Goal: Information Seeking & Learning: Get advice/opinions

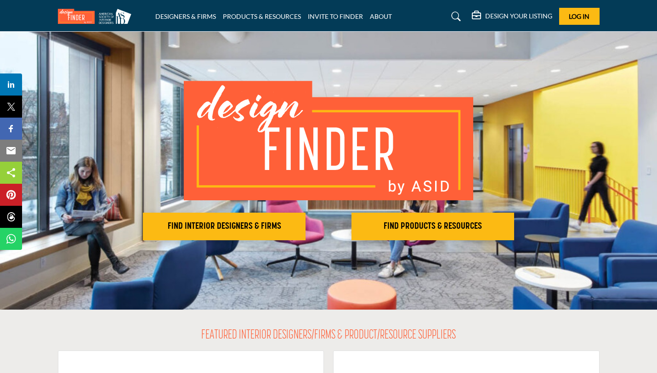
scroll to position [20, 0]
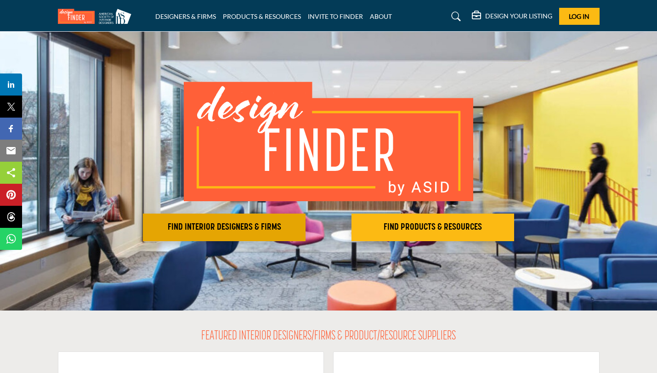
click at [247, 232] on h2 "FIND INTERIOR DESIGNERS & FIRMS" at bounding box center [224, 227] width 157 height 11
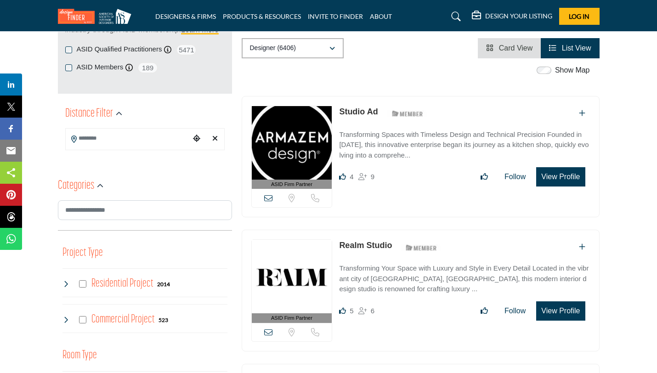
scroll to position [163, 0]
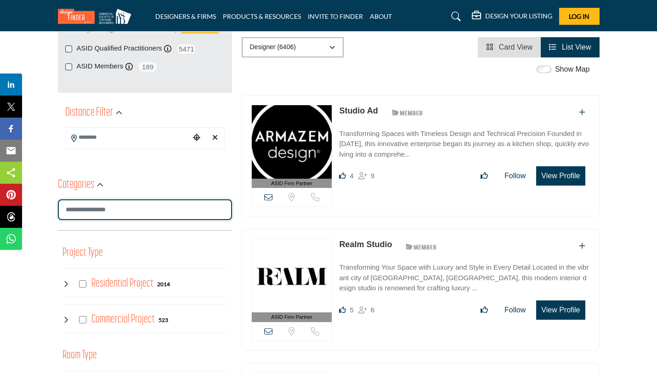
click at [97, 209] on input "Search Category" at bounding box center [145, 210] width 174 height 21
click at [76, 179] on h2 "Categories" at bounding box center [76, 185] width 36 height 17
click at [80, 183] on h2 "Categories" at bounding box center [76, 185] width 36 height 17
click at [97, 187] on icon "button" at bounding box center [100, 185] width 6 height 6
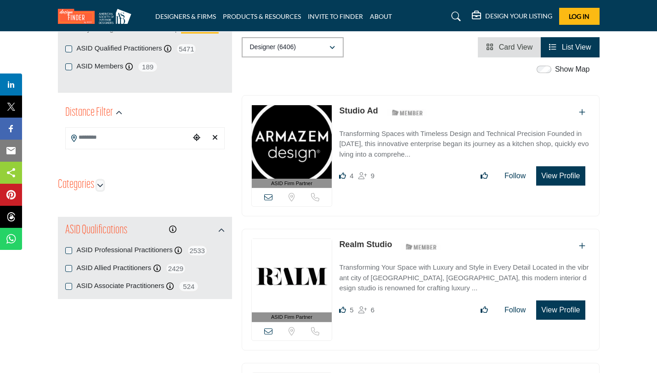
click at [100, 187] on icon "button" at bounding box center [100, 185] width 6 height 6
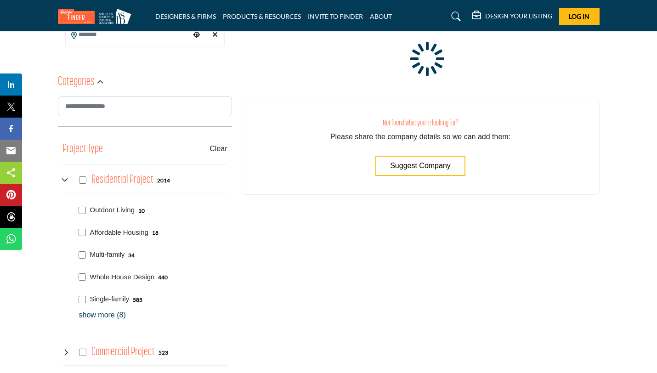
scroll to position [265, 0]
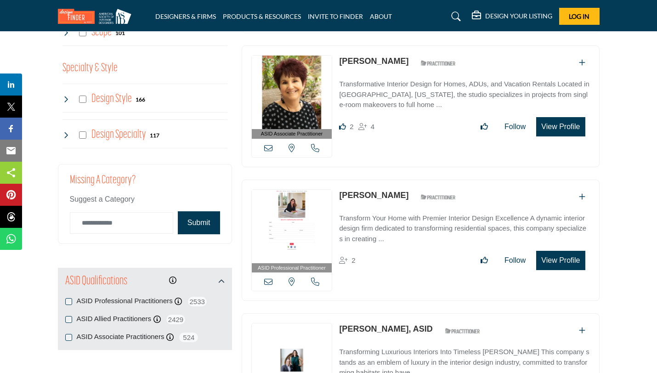
scroll to position [942, 0]
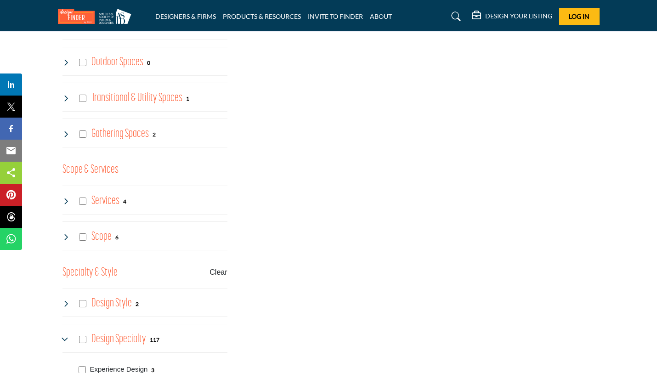
scroll to position [473, 0]
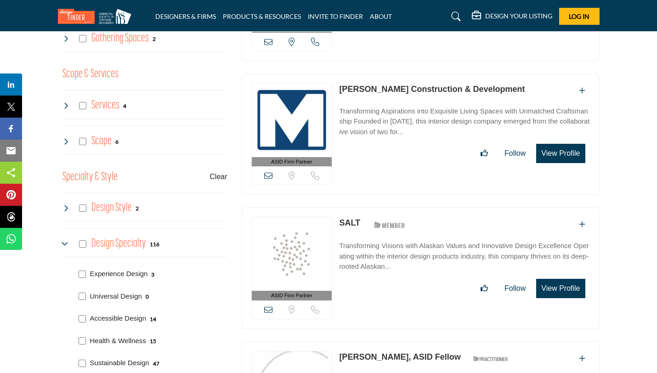
scroll to position [817, 0]
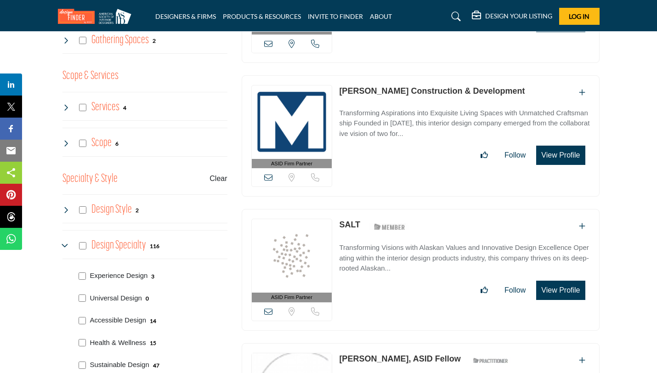
click at [82, 250] on div "Design Specialty 116" at bounding box center [111, 246] width 97 height 17
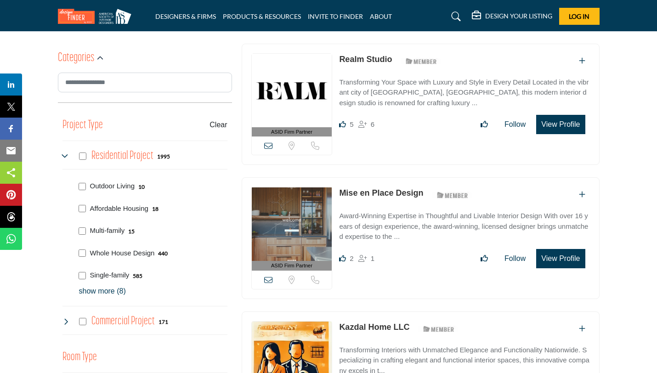
scroll to position [289, 0]
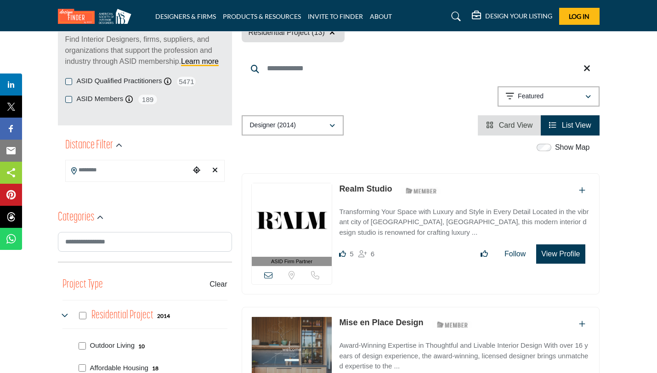
scroll to position [240, 0]
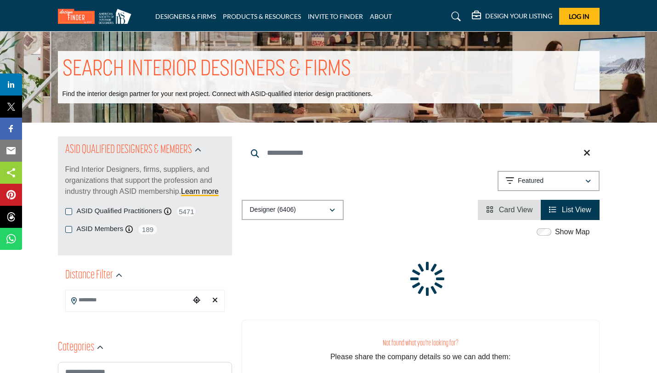
click at [83, 178] on p "Find Interior Designers, firms, suppliers, and organizations that support the p…" at bounding box center [145, 180] width 160 height 33
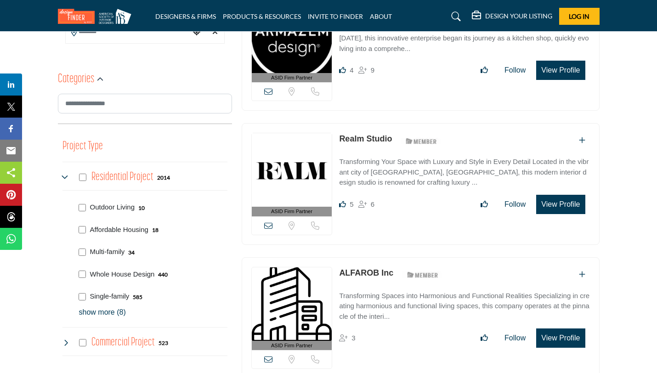
click at [87, 178] on div "Residential Project 2014" at bounding box center [117, 177] width 108 height 17
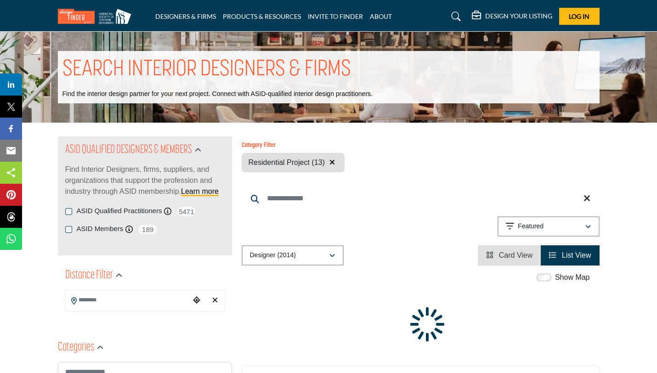
click at [215, 181] on p "Find Interior Designers, firms, suppliers, and organizations that support the p…" at bounding box center [145, 180] width 160 height 33
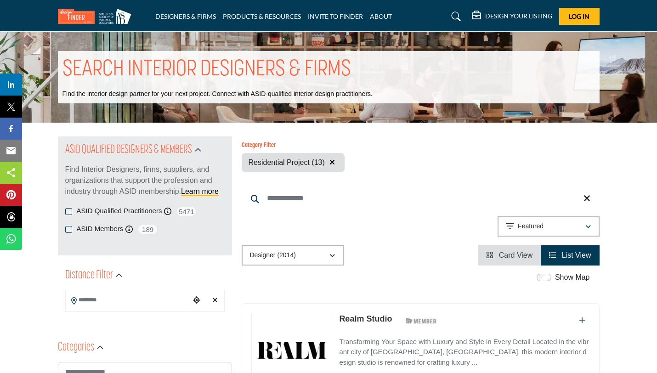
scroll to position [121, 0]
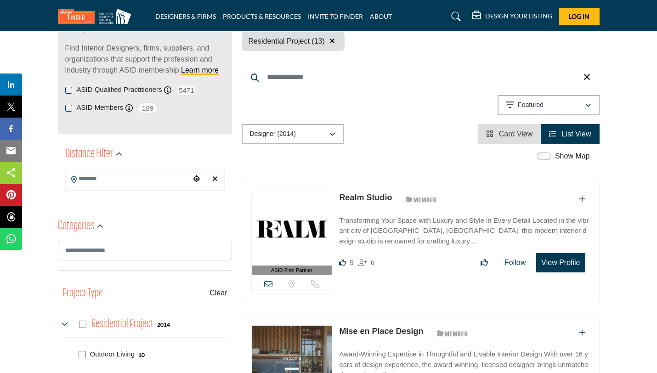
click at [215, 181] on icon "Clear search location" at bounding box center [215, 178] width 6 height 7
click at [111, 179] on input "Search Location" at bounding box center [128, 179] width 124 height 18
type input "***"
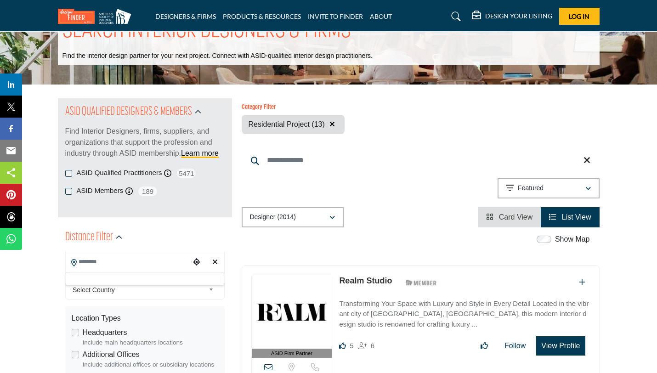
scroll to position [2, 0]
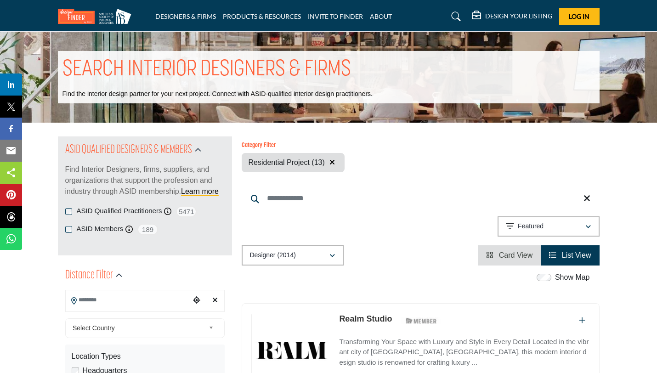
click at [215, 301] on icon "Clear search location" at bounding box center [215, 300] width 6 height 7
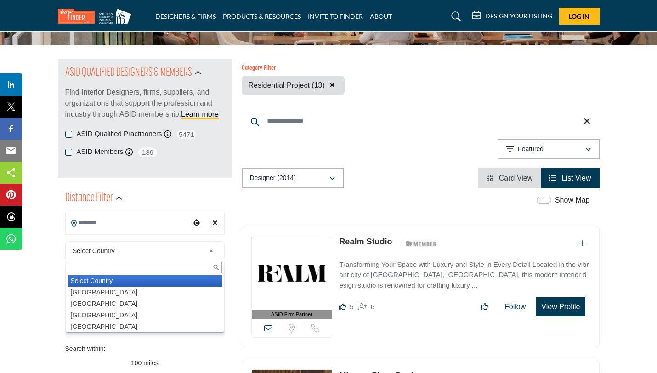
click at [104, 250] on span "Select Country" at bounding box center [139, 251] width 132 height 11
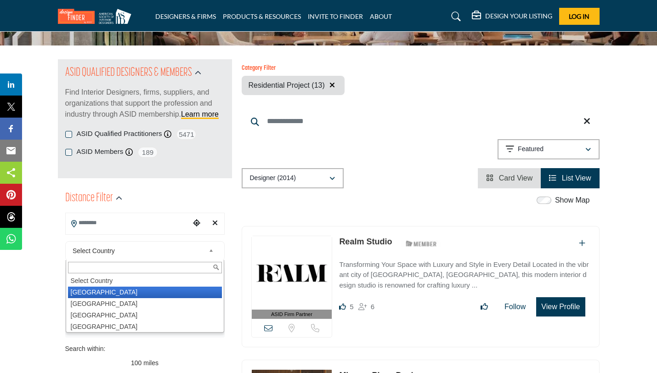
click at [103, 292] on li "[GEOGRAPHIC_DATA]" at bounding box center [145, 292] width 154 height 11
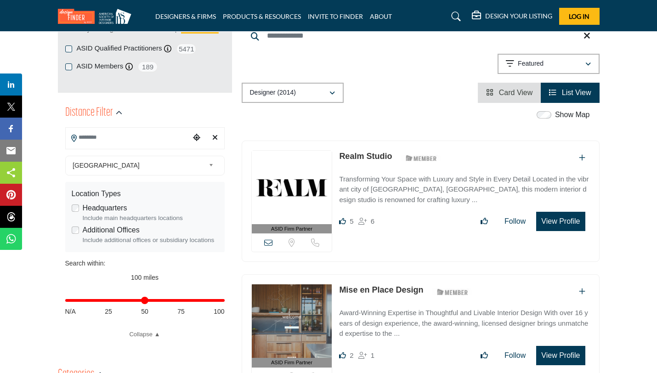
scroll to position [162, 0]
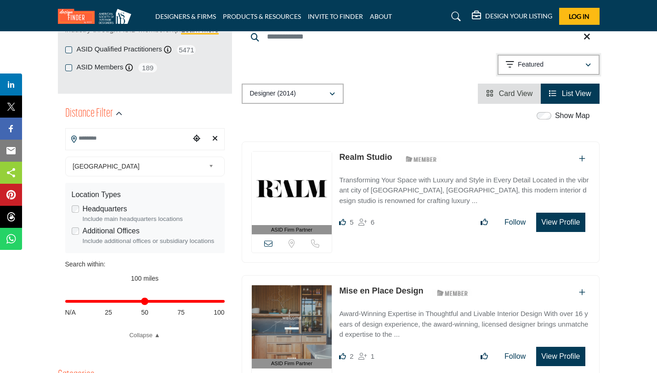
click at [538, 66] on p "Featured" at bounding box center [531, 64] width 26 height 9
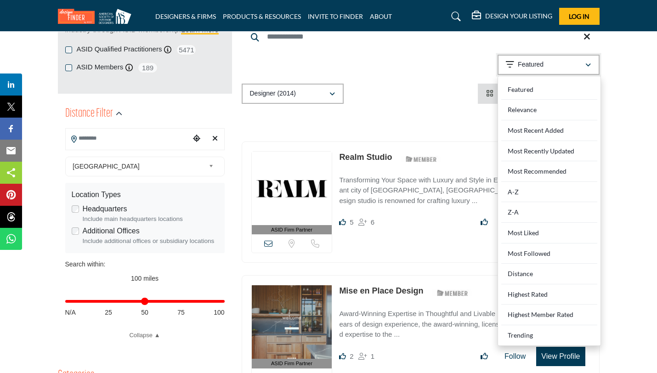
click at [538, 66] on p "Featured" at bounding box center [531, 64] width 26 height 9
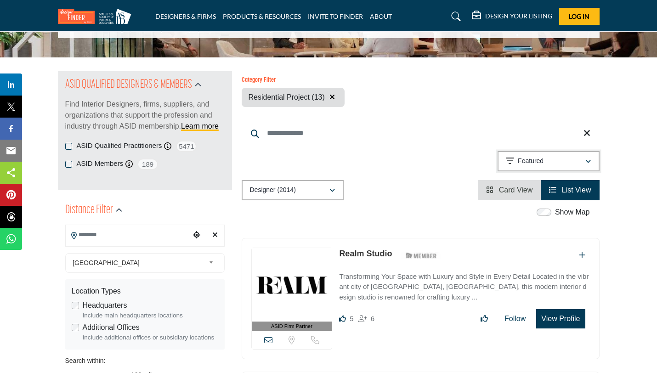
scroll to position [0, 0]
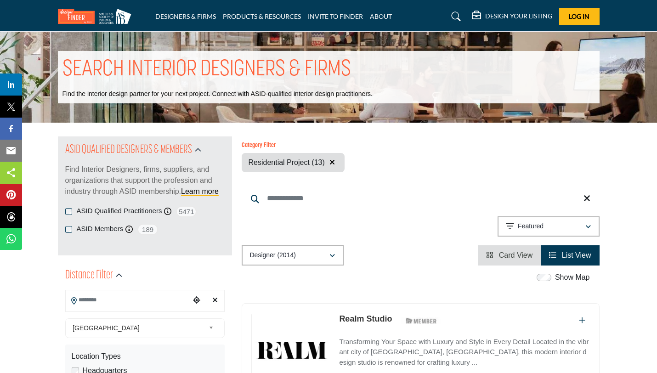
click at [286, 200] on input "Search Keyword" at bounding box center [421, 199] width 358 height 22
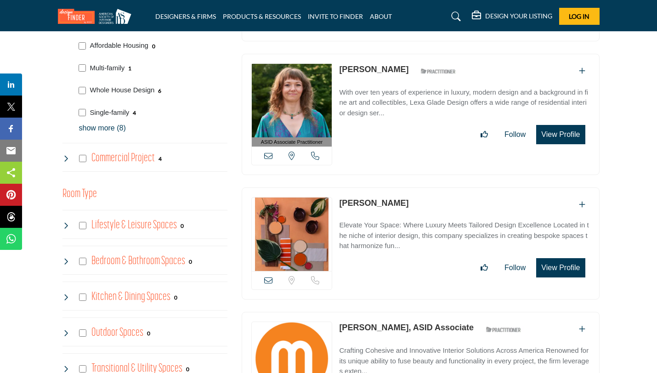
scroll to position [644, 0]
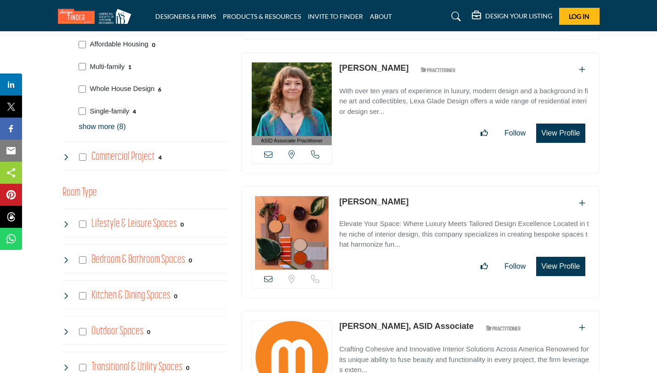
type input "****"
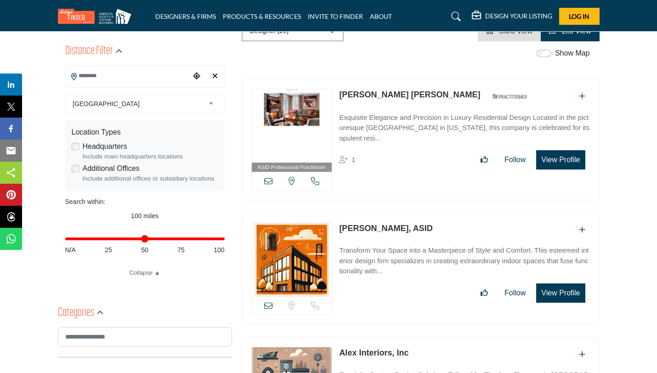
scroll to position [0, 0]
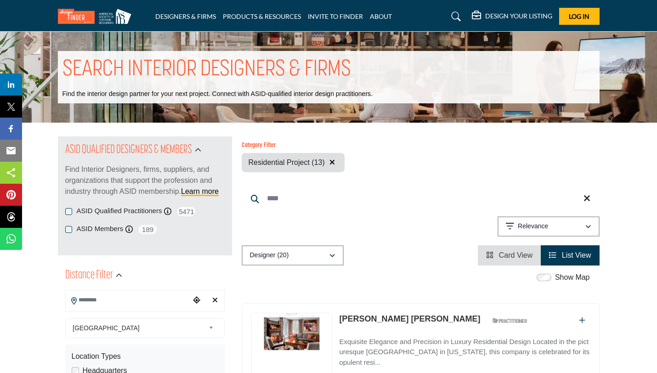
click at [589, 200] on icon at bounding box center [587, 198] width 7 height 9
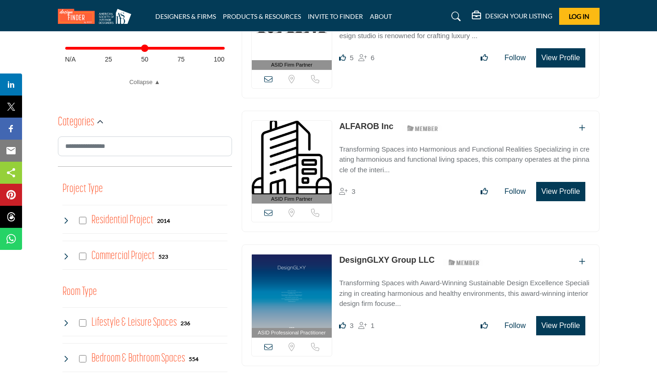
scroll to position [419, 0]
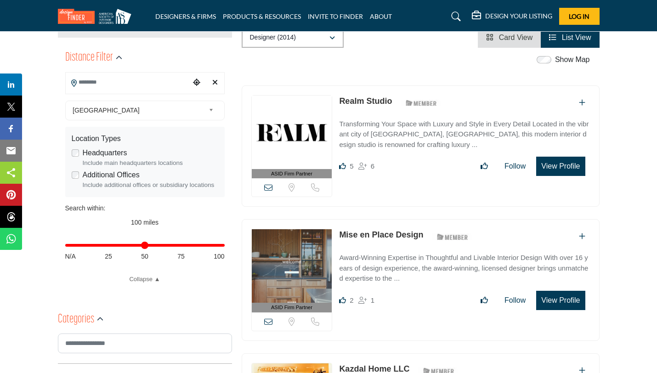
scroll to position [221, 0]
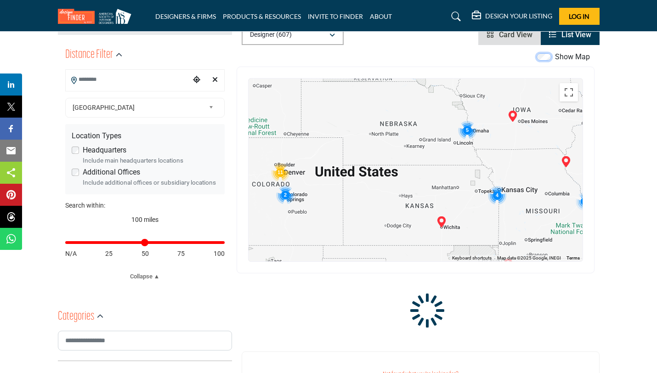
scroll to position [220, 0]
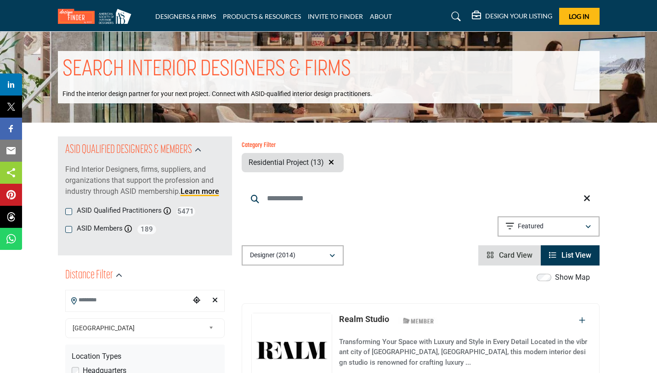
click at [276, 192] on input "Search Keyword" at bounding box center [421, 199] width 358 height 22
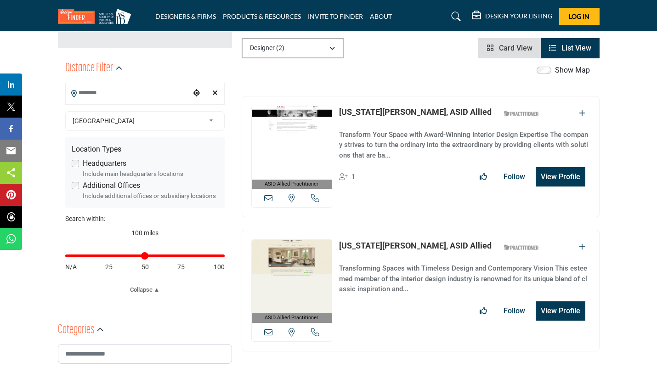
scroll to position [127, 0]
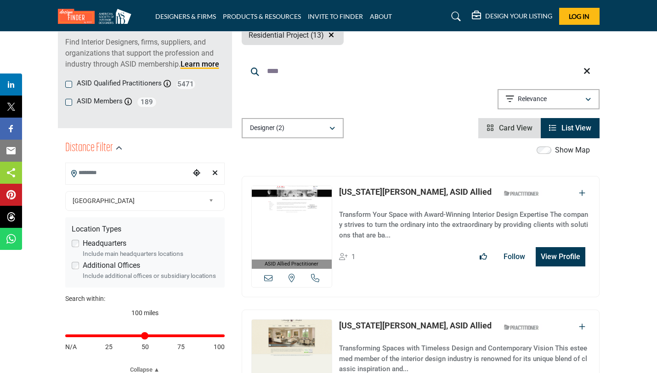
type input "****"
click at [590, 69] on icon at bounding box center [587, 71] width 7 height 9
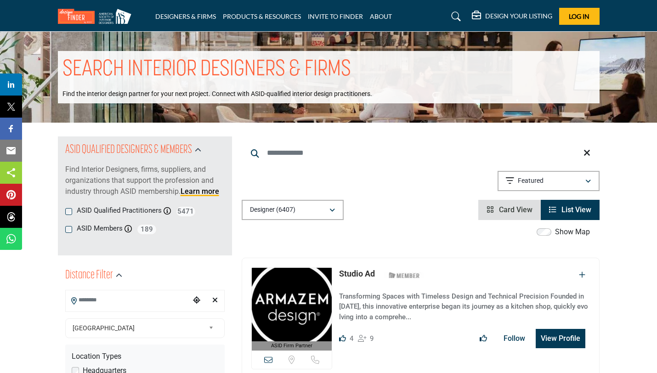
click at [160, 297] on input "Search Location" at bounding box center [128, 300] width 124 height 18
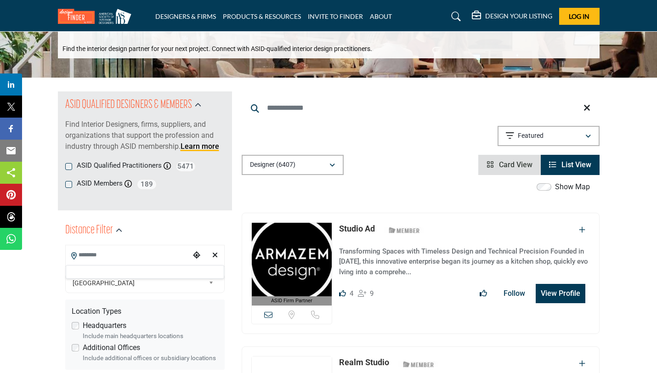
scroll to position [45, 0]
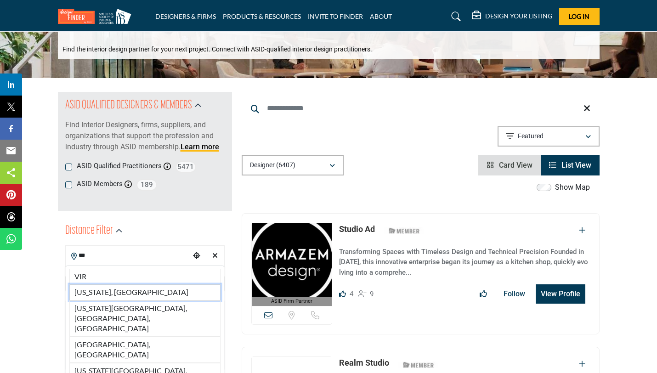
click at [102, 294] on li "[US_STATE], [GEOGRAPHIC_DATA]" at bounding box center [144, 293] width 151 height 16
type input "**********"
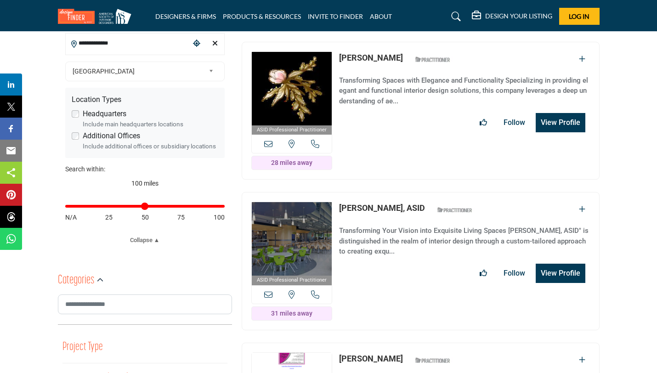
scroll to position [394, 0]
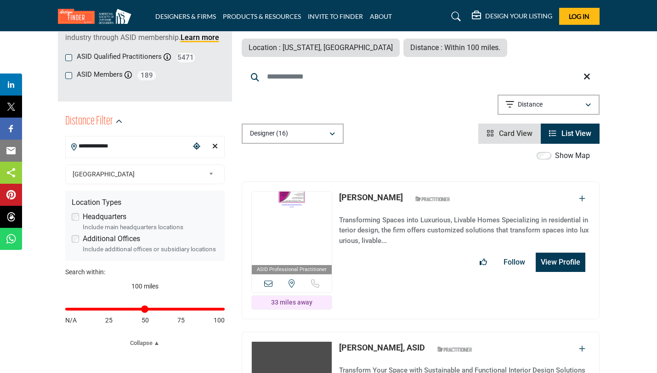
scroll to position [142, 0]
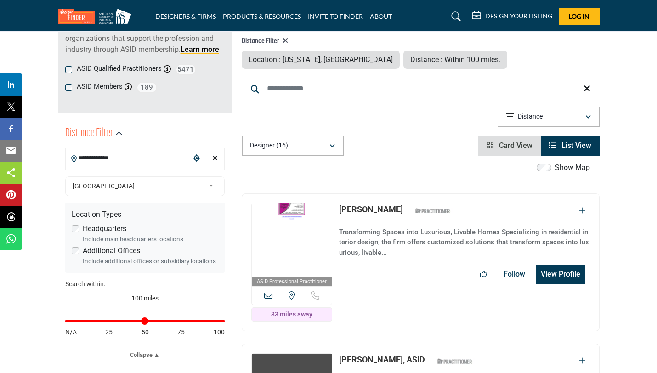
click at [215, 159] on icon "Clear search location" at bounding box center [215, 157] width 6 height 7
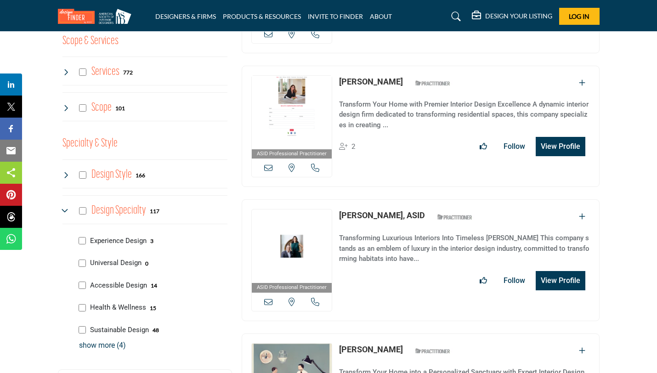
scroll to position [1059, 0]
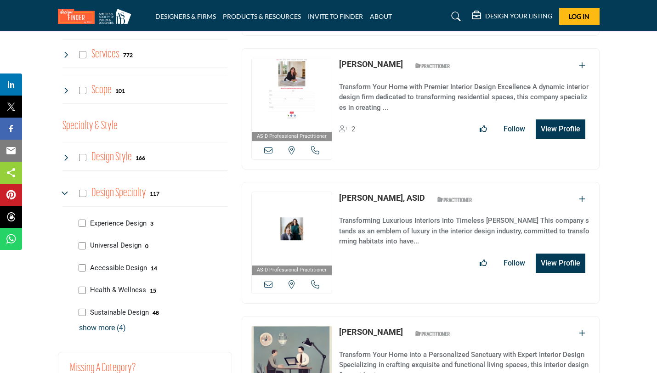
click at [86, 162] on div "Design Style 166" at bounding box center [104, 157] width 83 height 17
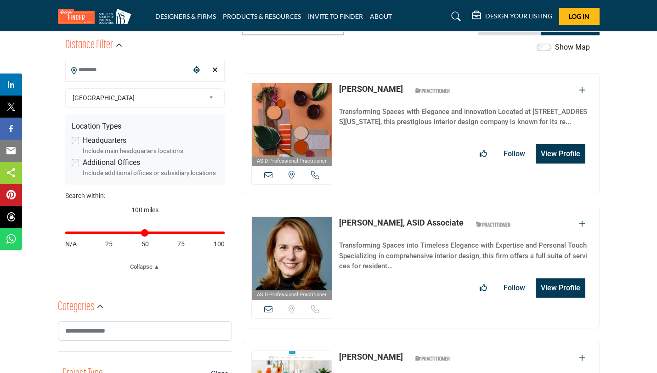
scroll to position [257, 0]
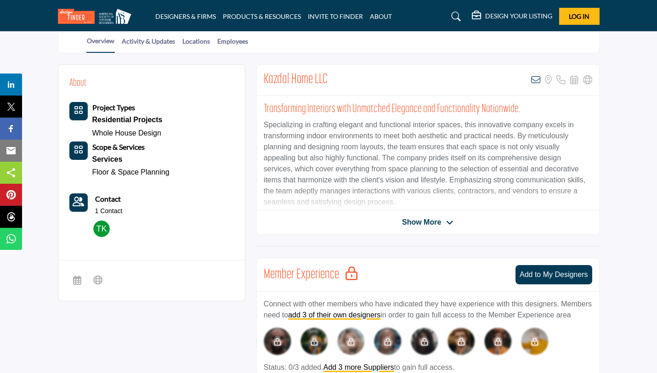
scroll to position [192, 0]
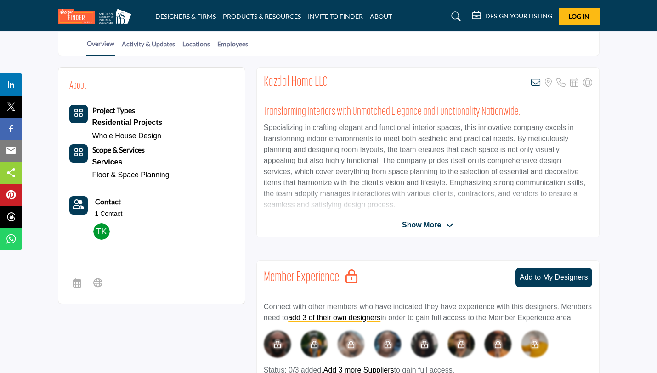
click at [343, 222] on span "Show More" at bounding box center [421, 225] width 39 height 11
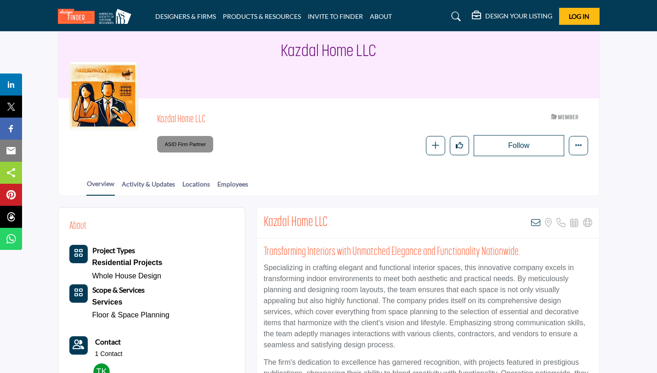
scroll to position [50, 0]
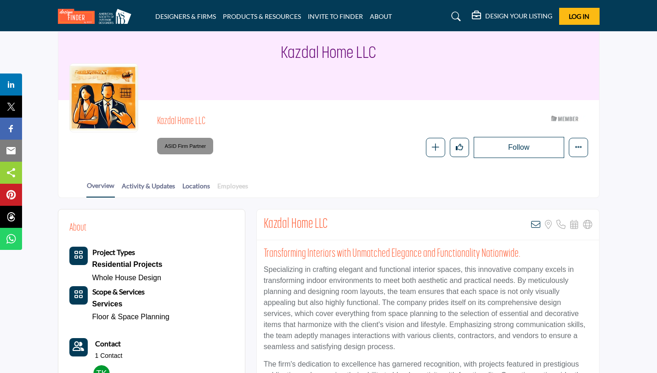
click at [224, 187] on link "Employees" at bounding box center [233, 189] width 32 height 16
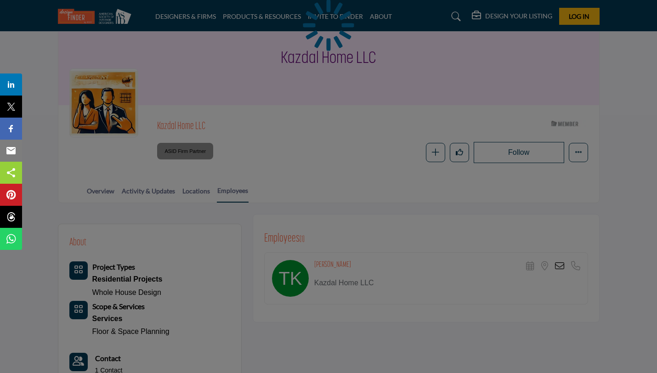
scroll to position [144, 0]
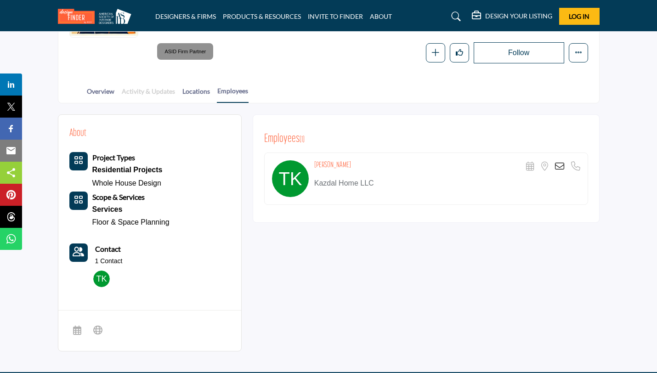
click at [131, 90] on link "Activity & Updates" at bounding box center [148, 94] width 54 height 16
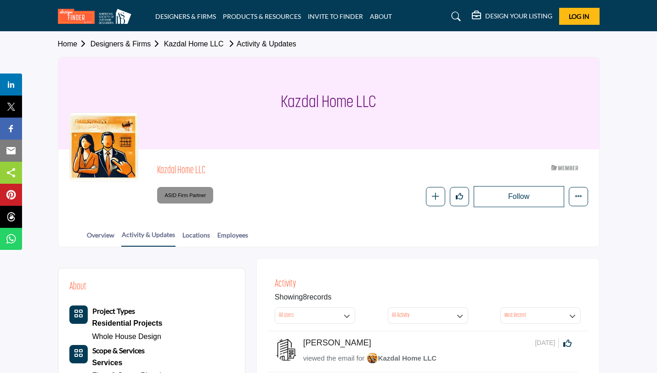
scroll to position [134, 0]
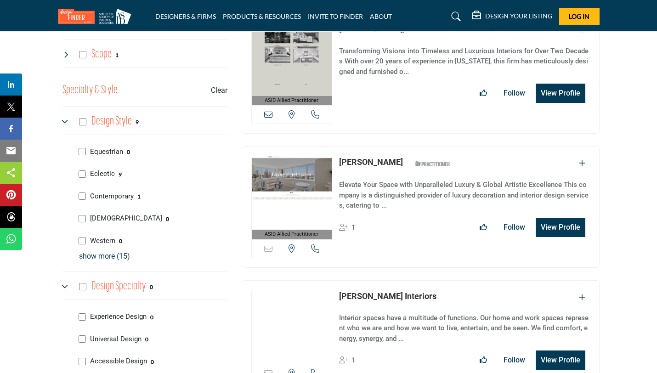
scroll to position [1094, 0]
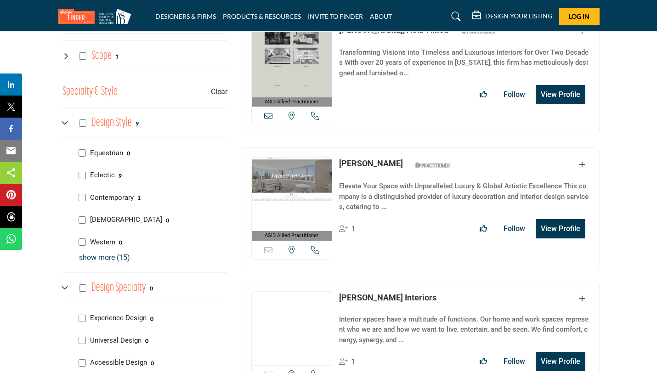
click at [82, 181] on div "Eclectic 9" at bounding box center [151, 174] width 152 height 23
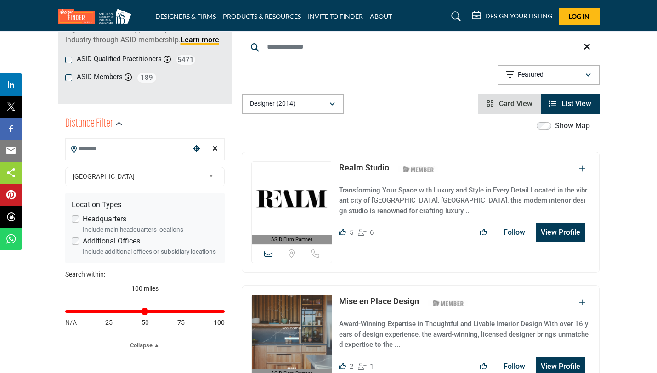
scroll to position [154, 0]
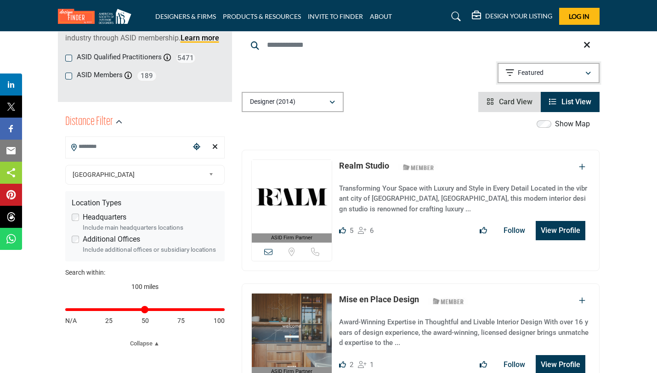
click at [538, 73] on p "Featured" at bounding box center [531, 73] width 26 height 9
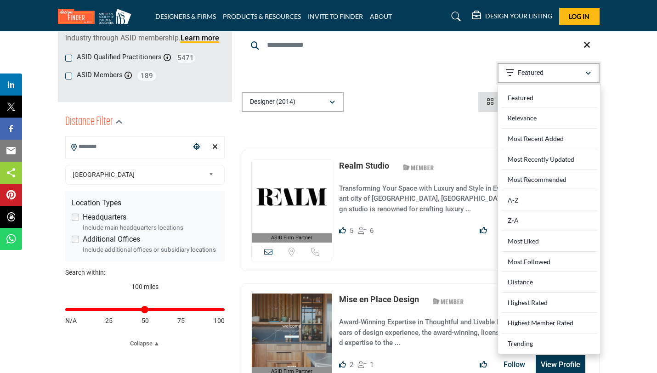
click at [537, 73] on p "Featured" at bounding box center [531, 73] width 26 height 9
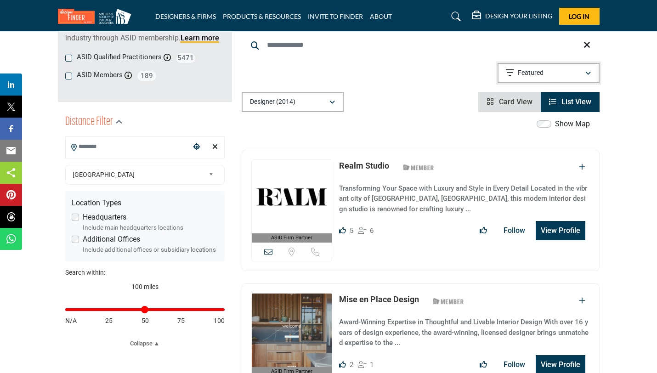
click at [537, 73] on p "Featured" at bounding box center [531, 73] width 26 height 9
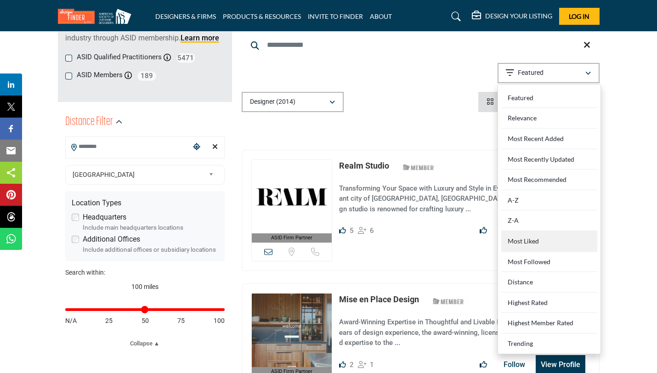
click at [529, 238] on div "Most Liked" at bounding box center [550, 241] width 96 height 21
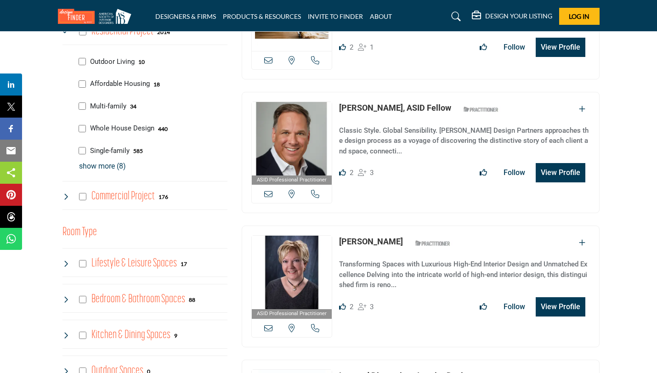
scroll to position [605, 0]
